Goal: Task Accomplishment & Management: Manage account settings

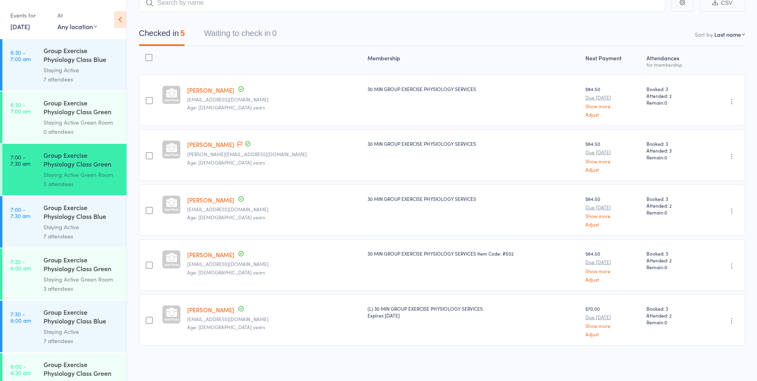
click at [63, 276] on div "Staying Active Green Room" at bounding box center [82, 279] width 76 height 9
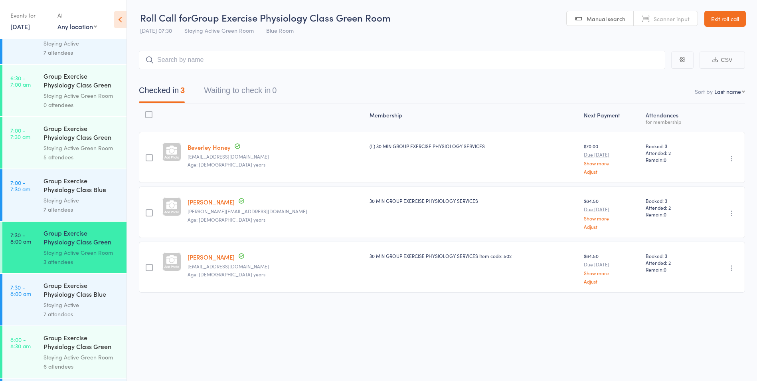
scroll to position [40, 0]
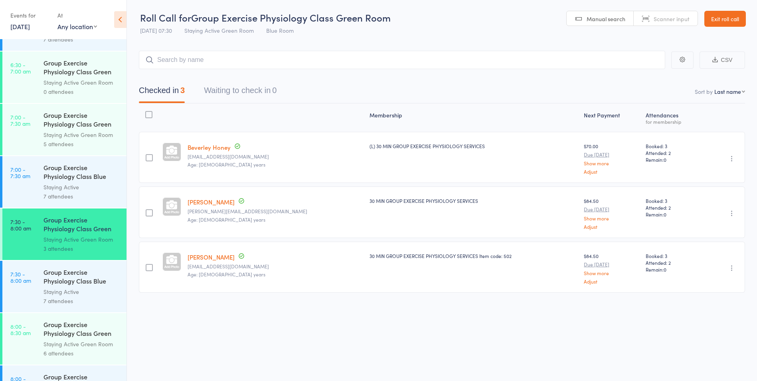
click at [31, 340] on link "8:00 - 8:30 am Group Exercise Physiology Class Green Room Staying Active Green …" at bounding box center [64, 338] width 124 height 51
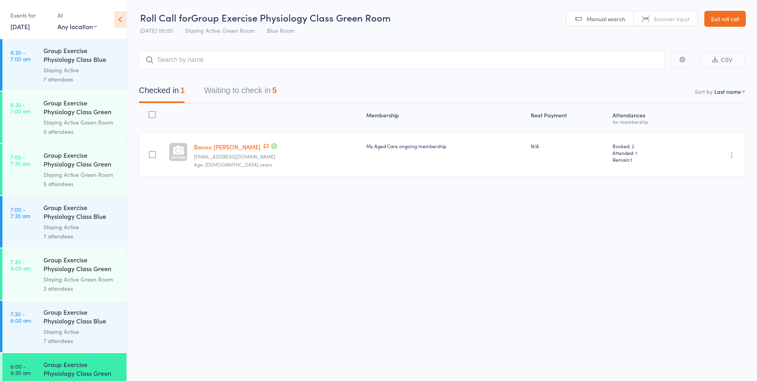
click at [262, 90] on button "Waiting to check in 5" at bounding box center [240, 92] width 73 height 21
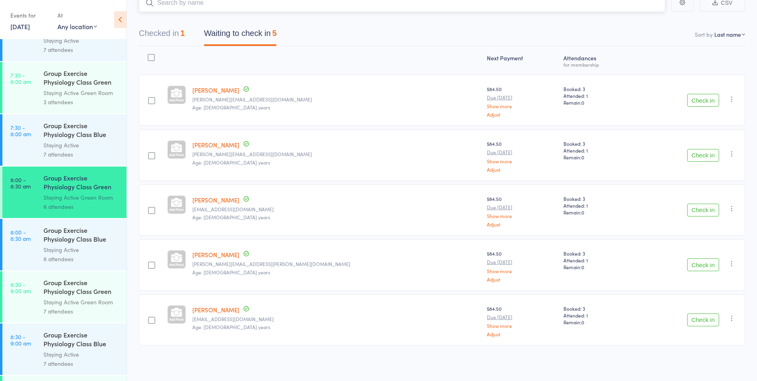
scroll to position [200, 0]
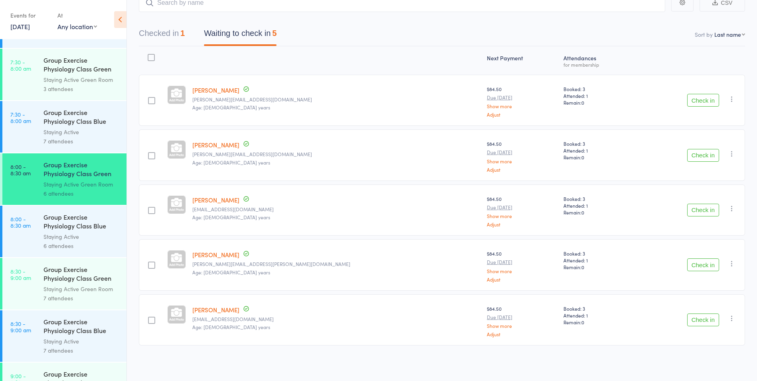
click at [38, 286] on link "8:30 - 9:00 am Group Exercise Physiology Class Green Room Staying Active Green …" at bounding box center [64, 283] width 124 height 51
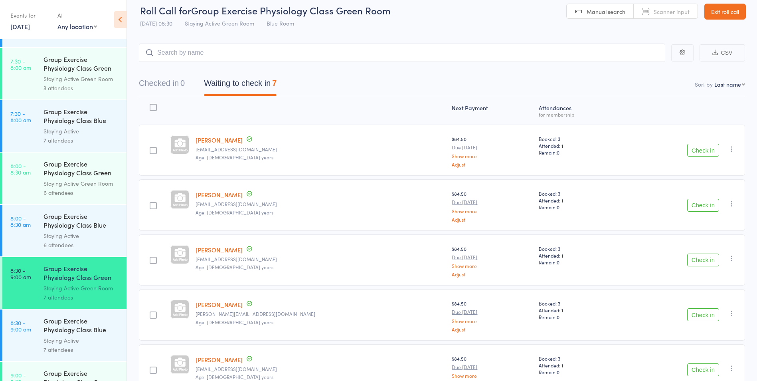
scroll to position [200, 0]
click at [44, 85] on div "3 attendees" at bounding box center [82, 88] width 76 height 9
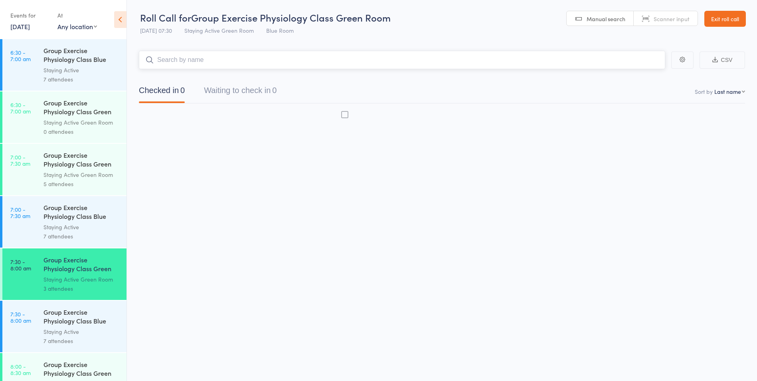
scroll to position [0, 0]
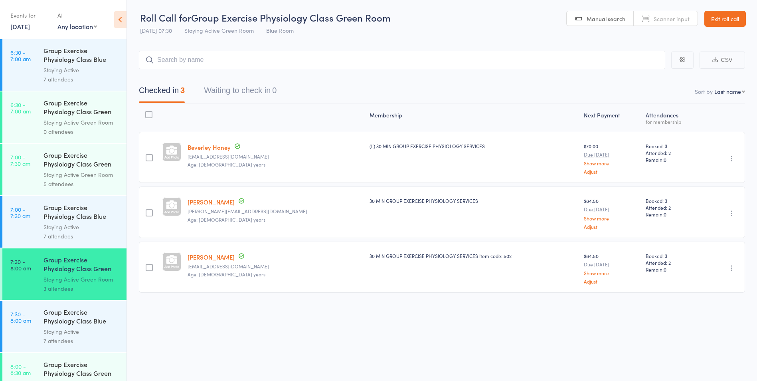
click at [40, 316] on link "7:30 - 8:00 am Group Exercise Physiology Class Blue Room Staying Active 7 atten…" at bounding box center [64, 326] width 124 height 51
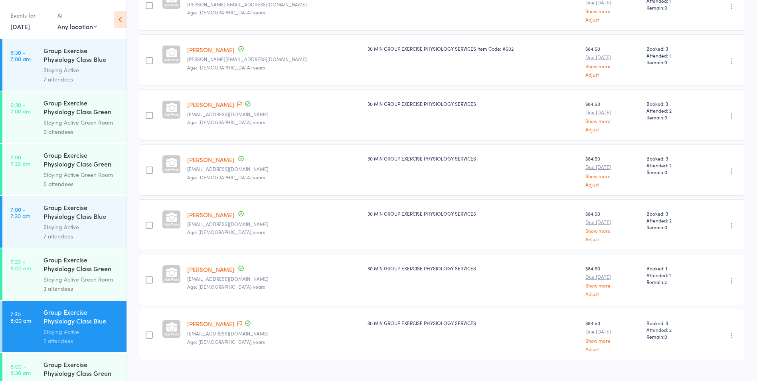
scroll to position [160, 0]
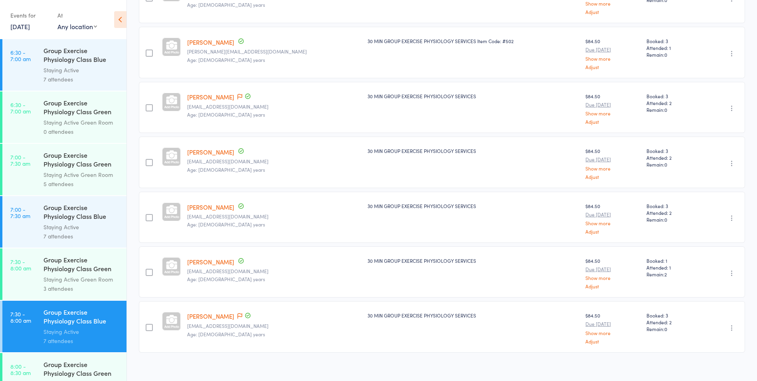
click at [211, 315] on link "[PERSON_NAME]" at bounding box center [210, 316] width 47 height 8
click at [756, 34] on main "CSV Checked in 7 Waiting to check in 0 Sort by Last name First name Last name B…" at bounding box center [442, 133] width 630 height 509
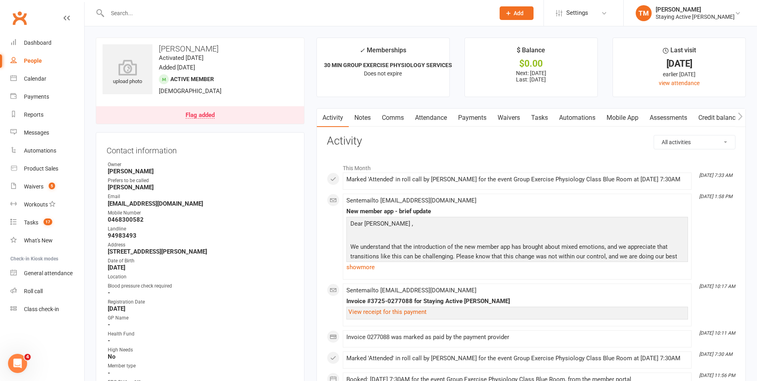
click at [190, 118] on div "Flag added" at bounding box center [200, 115] width 29 height 6
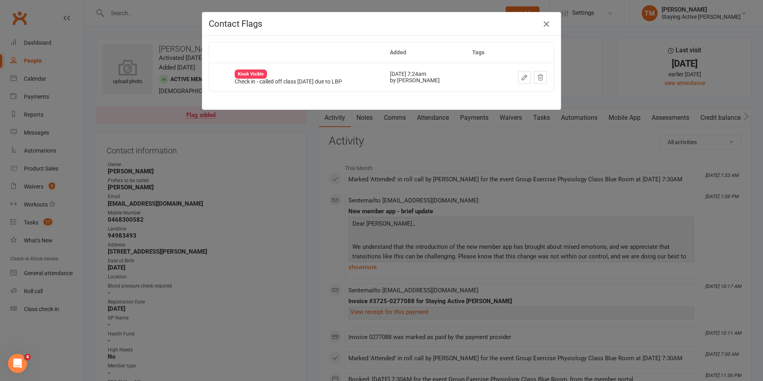
click at [542, 20] on icon "button" at bounding box center [547, 24] width 10 height 10
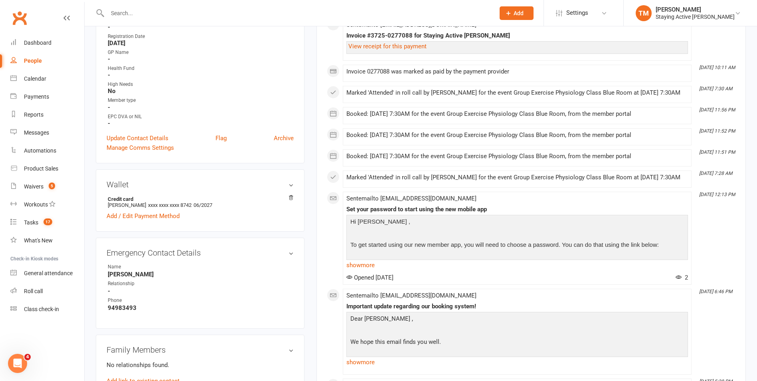
scroll to position [279, 0]
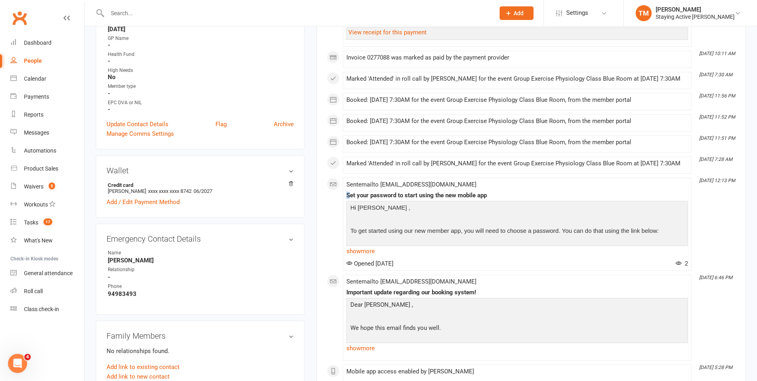
drag, startPoint x: 348, startPoint y: 214, endPoint x: 488, endPoint y: 206, distance: 139.9
click at [488, 206] on div "Sent email to sro37734@bigpond.net.au Set your password to start using the new …" at bounding box center [517, 224] width 342 height 86
drag, startPoint x: 488, startPoint y: 206, endPoint x: 425, endPoint y: 215, distance: 64.2
click at [425, 199] on div "Set your password to start using the new mobile app" at bounding box center [517, 195] width 342 height 7
click at [366, 257] on link "show more" at bounding box center [517, 250] width 342 height 11
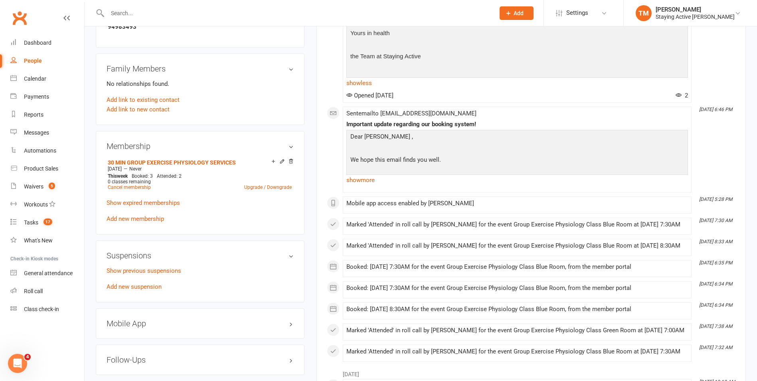
scroll to position [639, 0]
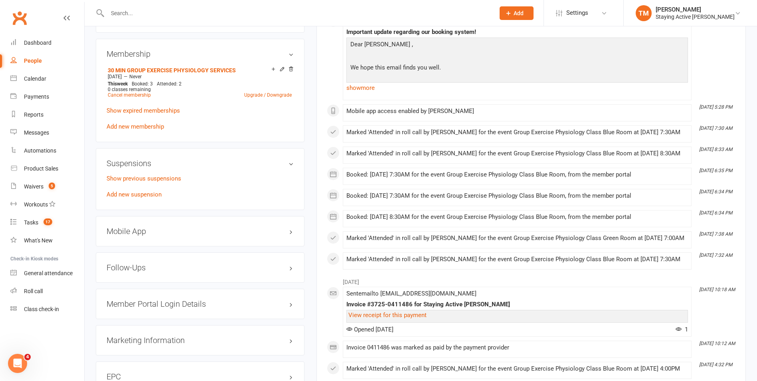
click at [142, 231] on h3 "Mobile App" at bounding box center [200, 231] width 187 height 9
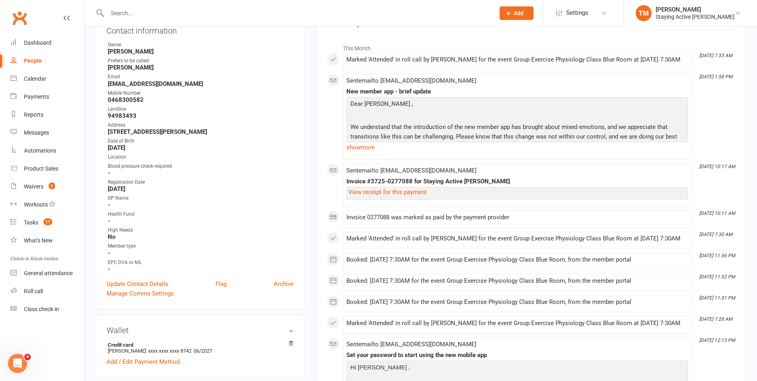
scroll to position [0, 0]
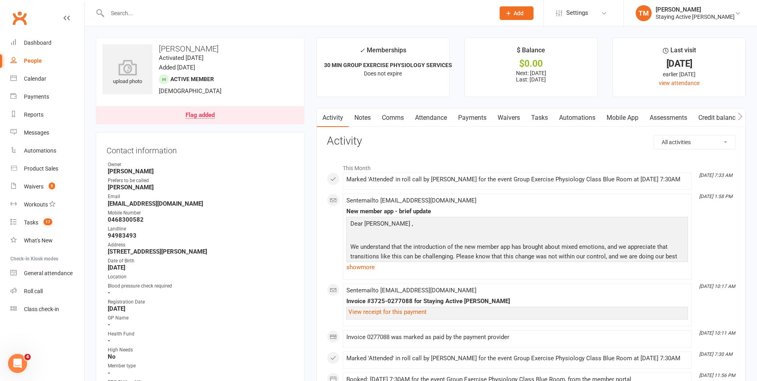
click at [280, 4] on div at bounding box center [293, 13] width 394 height 26
click at [136, 8] on input "text" at bounding box center [297, 13] width 384 height 11
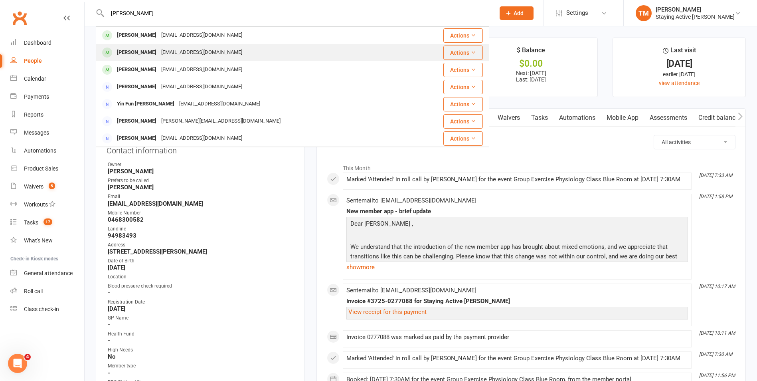
type input "gruzin"
click at [135, 45] on div "Michael Gruzin mgruzin@gmail.com" at bounding box center [255, 52] width 316 height 16
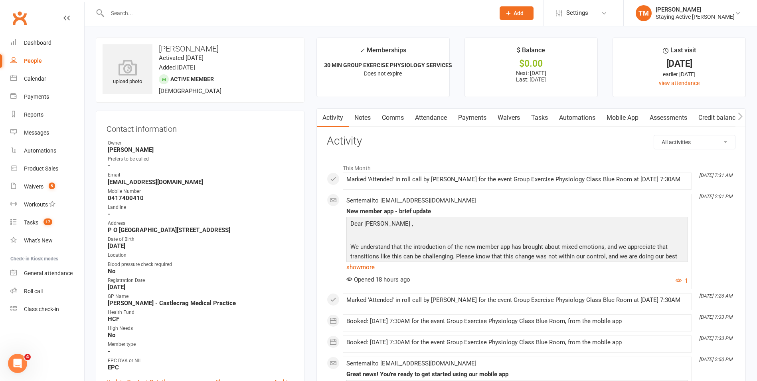
click at [329, 15] on input "text" at bounding box center [297, 13] width 384 height 11
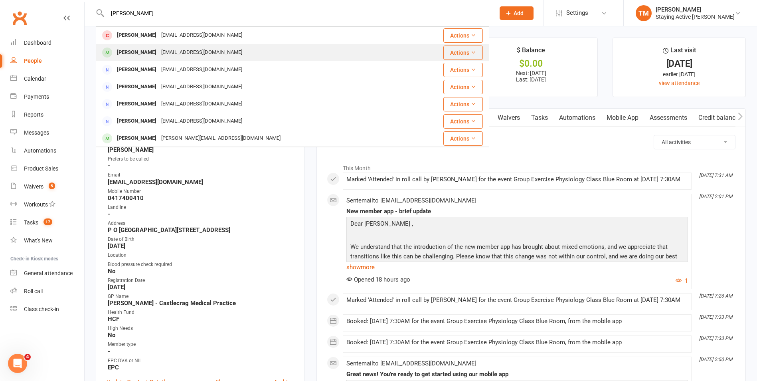
type input "j roth"
click at [131, 56] on div "[PERSON_NAME]" at bounding box center [137, 53] width 44 height 12
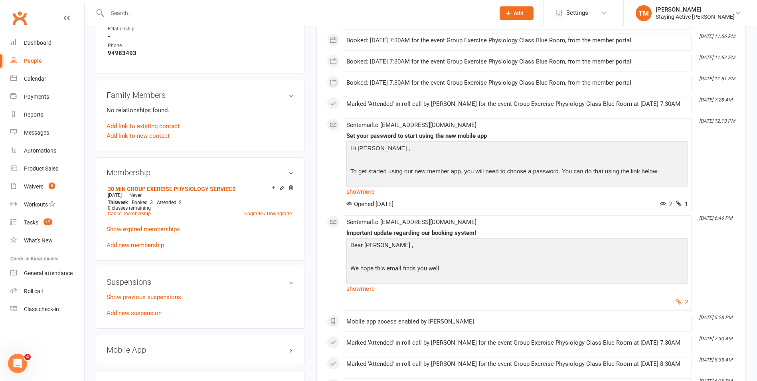
scroll to position [640, 0]
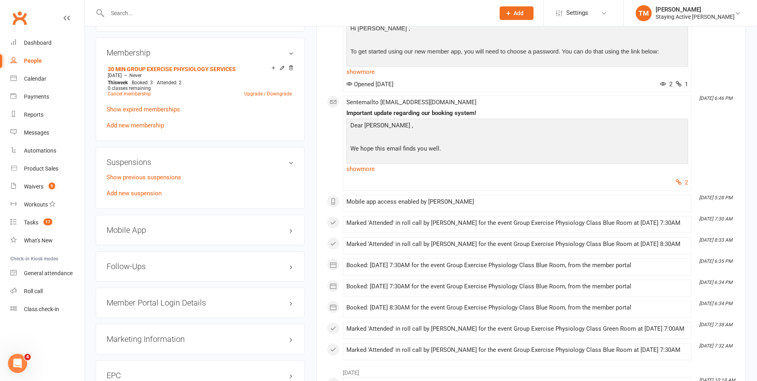
click at [159, 231] on h3 "Mobile App" at bounding box center [200, 229] width 187 height 9
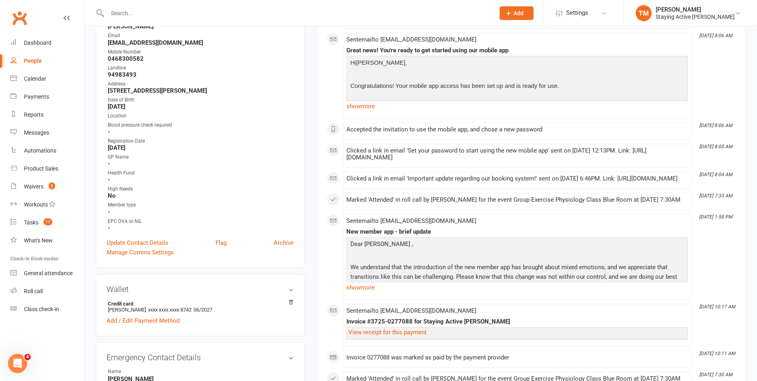
scroll to position [0, 0]
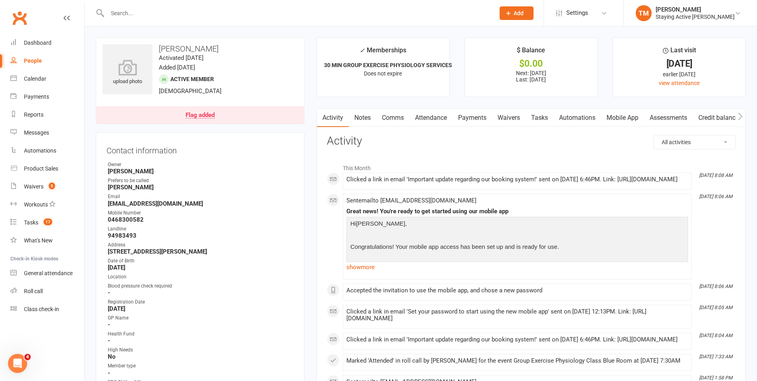
click at [428, 113] on link "Attendance" at bounding box center [430, 118] width 43 height 18
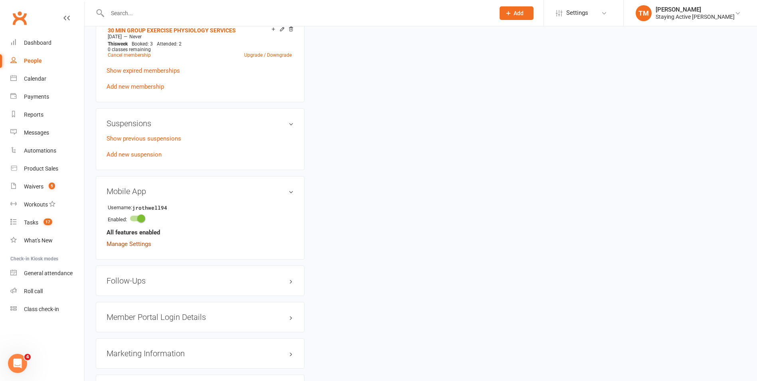
click at [125, 241] on link "Manage Settings" at bounding box center [129, 243] width 45 height 7
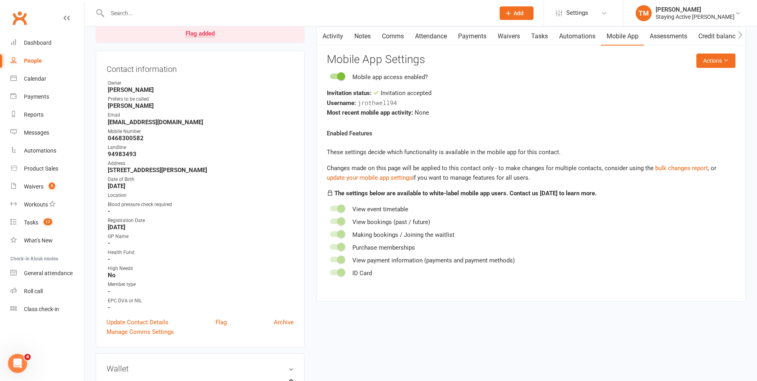
scroll to position [68, 0]
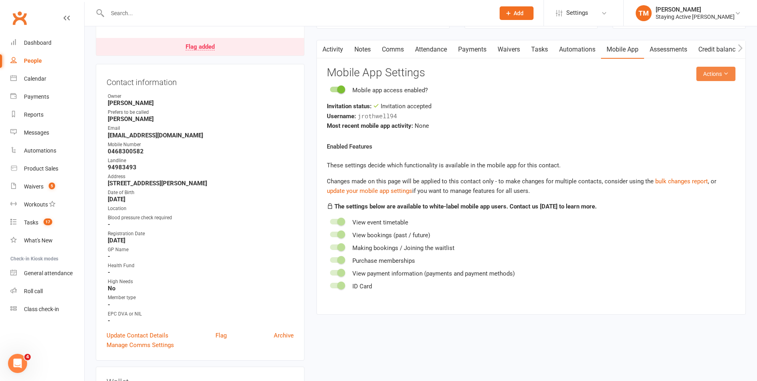
click at [722, 70] on button "Actions" at bounding box center [715, 74] width 39 height 14
click at [694, 119] on link "Reset password" at bounding box center [689, 124] width 79 height 16
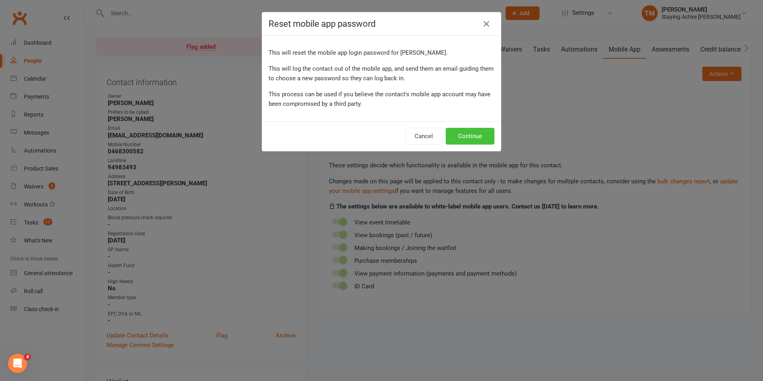
click at [481, 131] on button "Continue" at bounding box center [470, 136] width 49 height 17
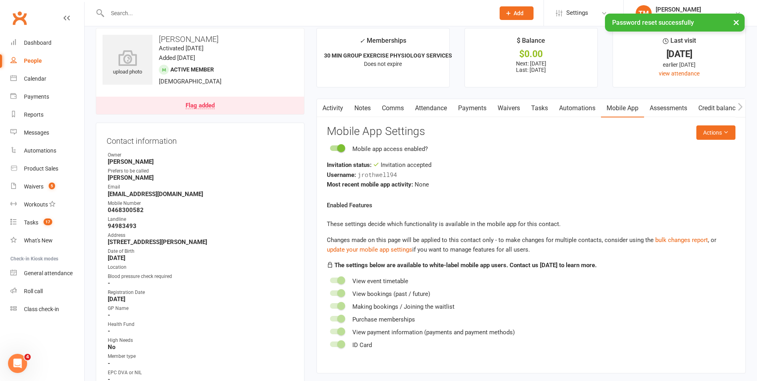
scroll to position [0, 0]
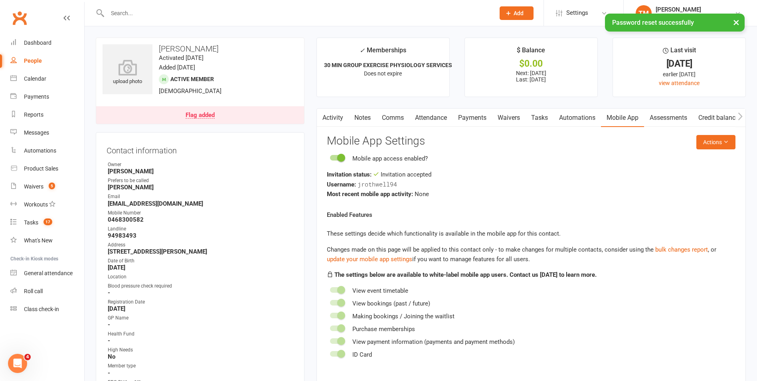
click at [321, 115] on icon "button" at bounding box center [322, 116] width 4 height 8
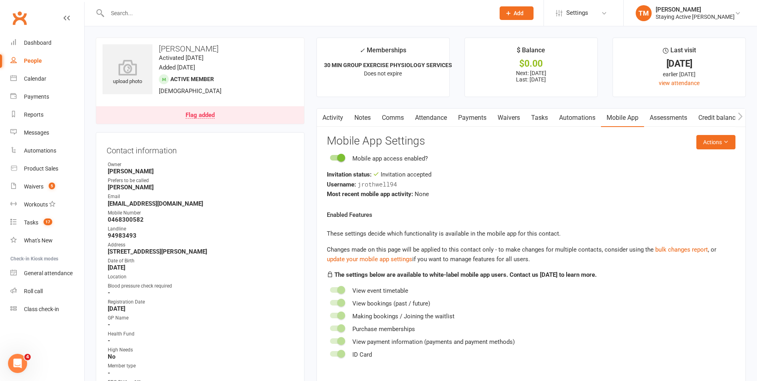
click at [336, 112] on link "Activity" at bounding box center [333, 118] width 32 height 18
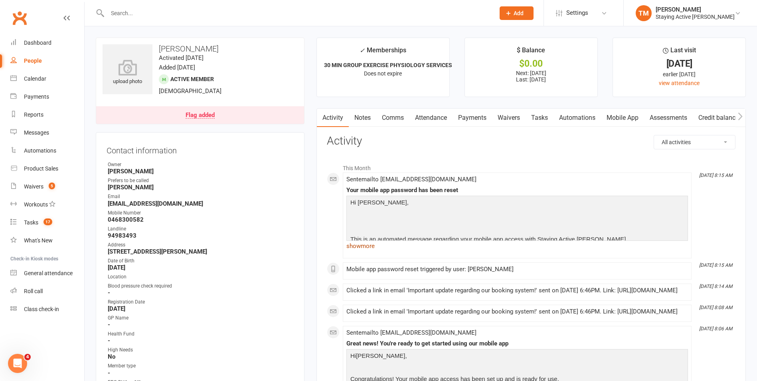
click at [364, 249] on link "show more" at bounding box center [517, 245] width 342 height 11
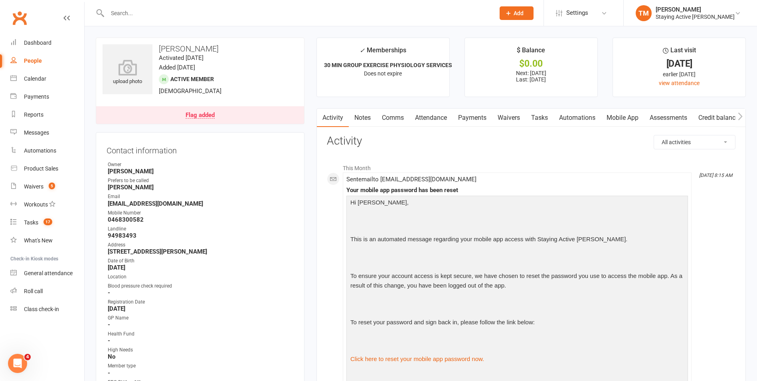
click at [131, 13] on input "text" at bounding box center [297, 13] width 384 height 11
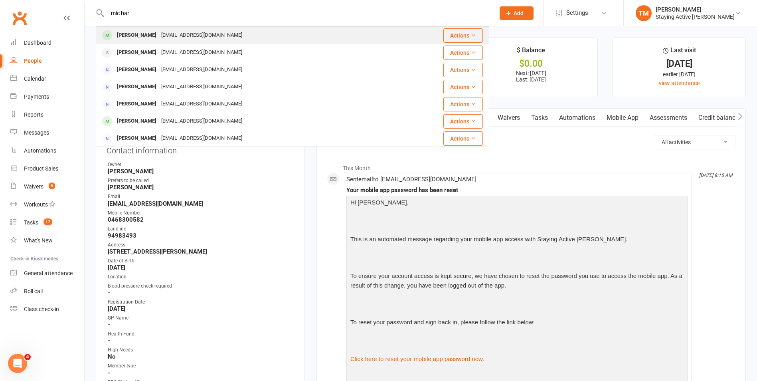
type input "mic bar"
click at [111, 31] on div at bounding box center [107, 35] width 15 height 13
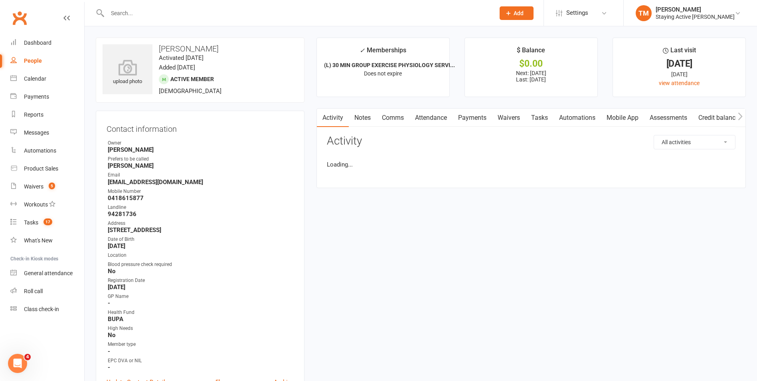
click at [667, 115] on link "Assessments" at bounding box center [668, 118] width 49 height 18
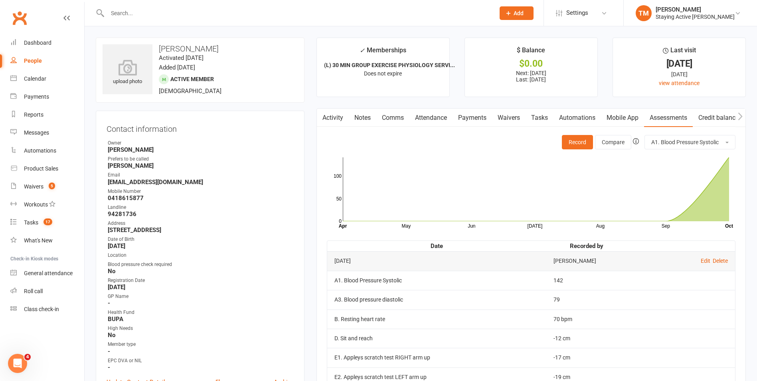
scroll to position [200, 0]
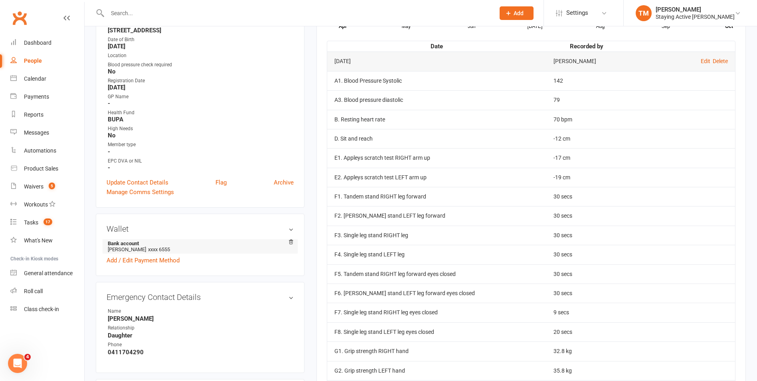
drag, startPoint x: 219, startPoint y: 207, endPoint x: 279, endPoint y: 240, distance: 68.8
click at [219, 207] on div "Contact information Owner Kevin Luu Prefers to be called Michael Email mikeb874…" at bounding box center [200, 59] width 209 height 297
